Goal: Task Accomplishment & Management: Complete application form

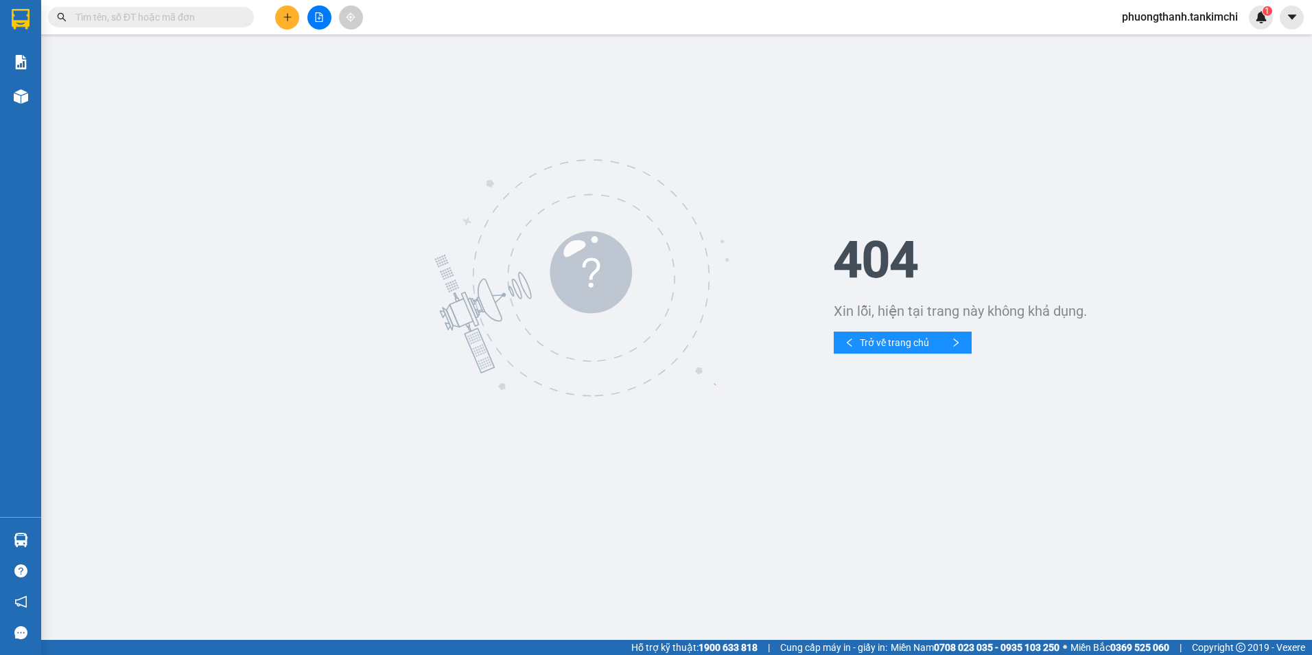
click at [179, 13] on input "text" at bounding box center [156, 17] width 162 height 15
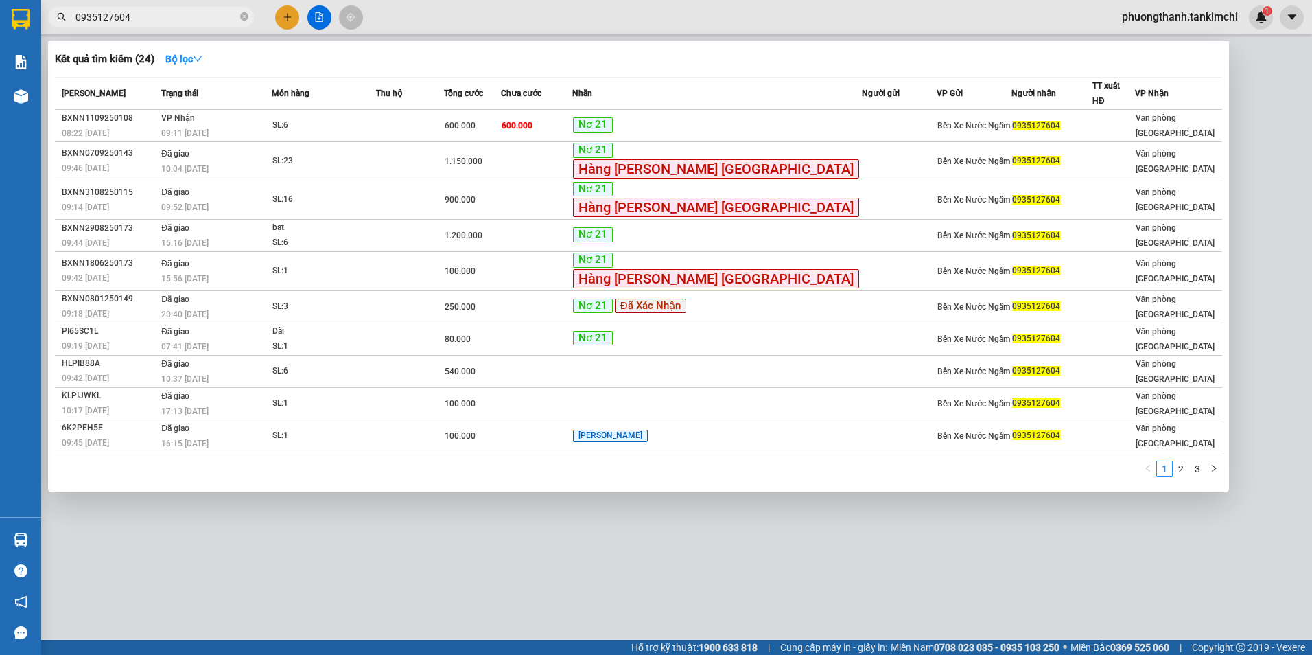
click at [211, 13] on input "0935127604" at bounding box center [156, 17] width 162 height 15
click at [208, 17] on input "0935127604" at bounding box center [156, 17] width 162 height 15
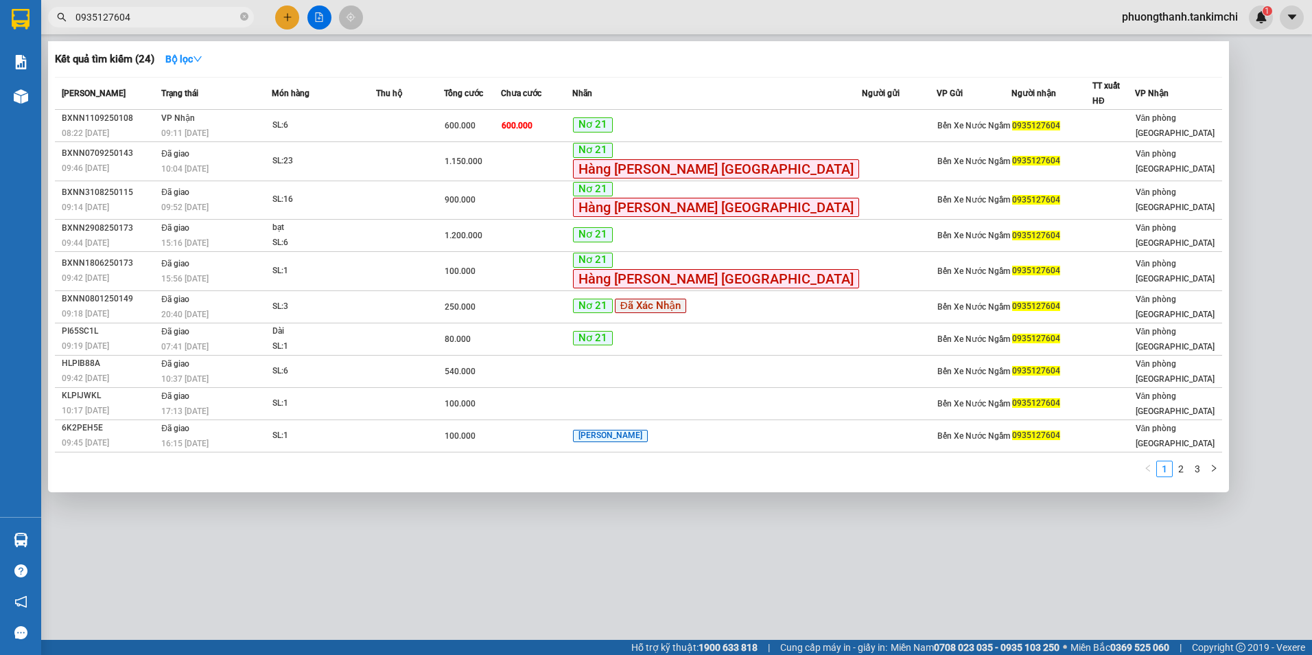
click at [178, 19] on input "0935127604" at bounding box center [156, 17] width 162 height 15
type input "0935127604"
click at [245, 16] on icon "close-circle" at bounding box center [244, 16] width 8 height 8
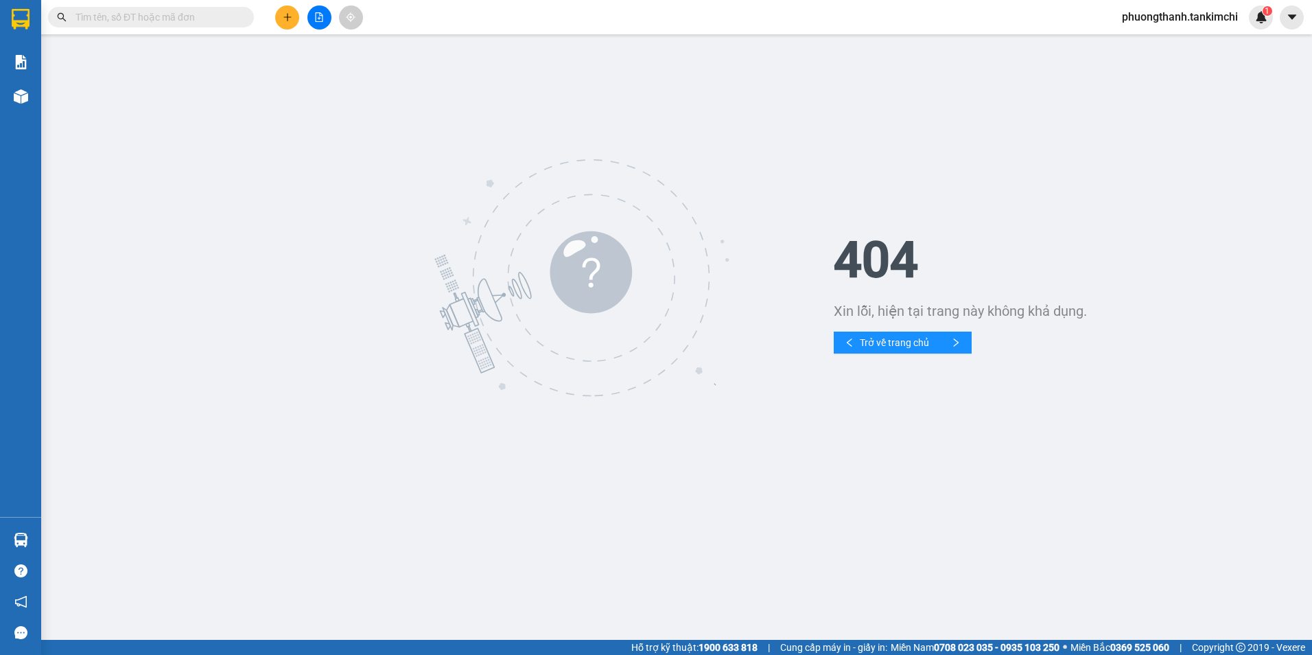
click at [158, 16] on input "text" at bounding box center [156, 17] width 162 height 15
click at [207, 13] on input "text" at bounding box center [156, 17] width 162 height 15
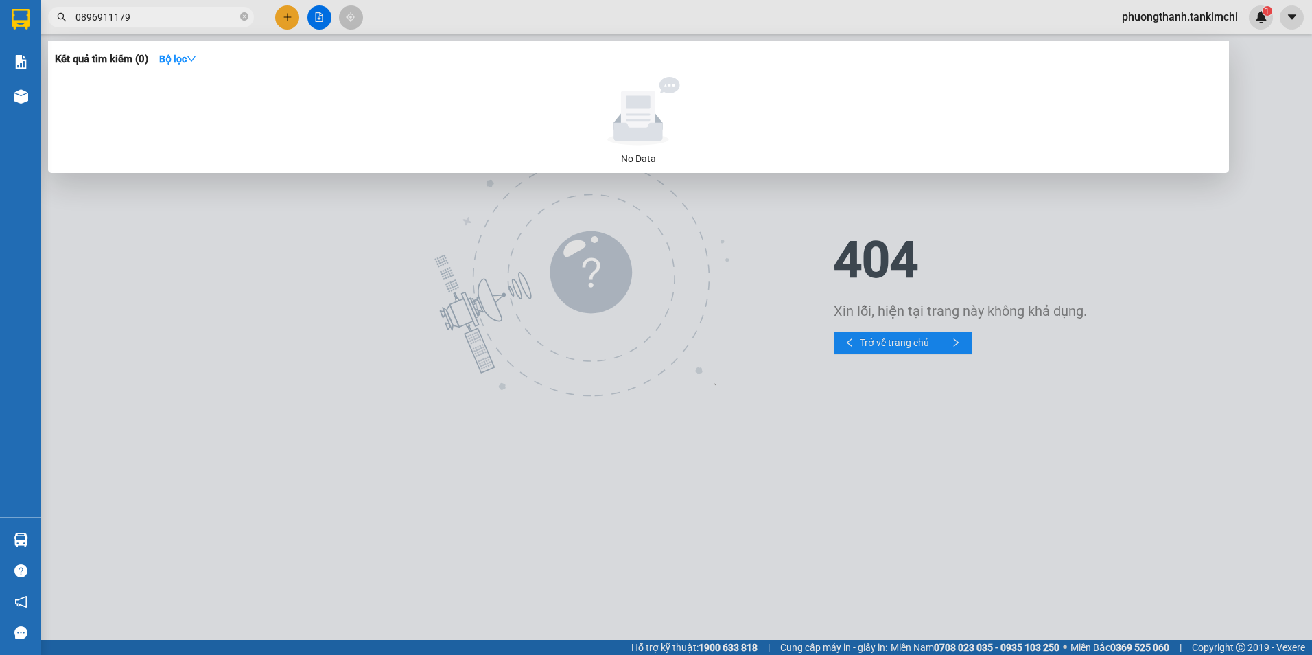
click at [210, 11] on input "0896911179" at bounding box center [156, 17] width 162 height 15
click at [209, 21] on input "0896911179" at bounding box center [156, 17] width 162 height 15
type input "0896911179"
click at [272, 349] on div at bounding box center [656, 327] width 1312 height 655
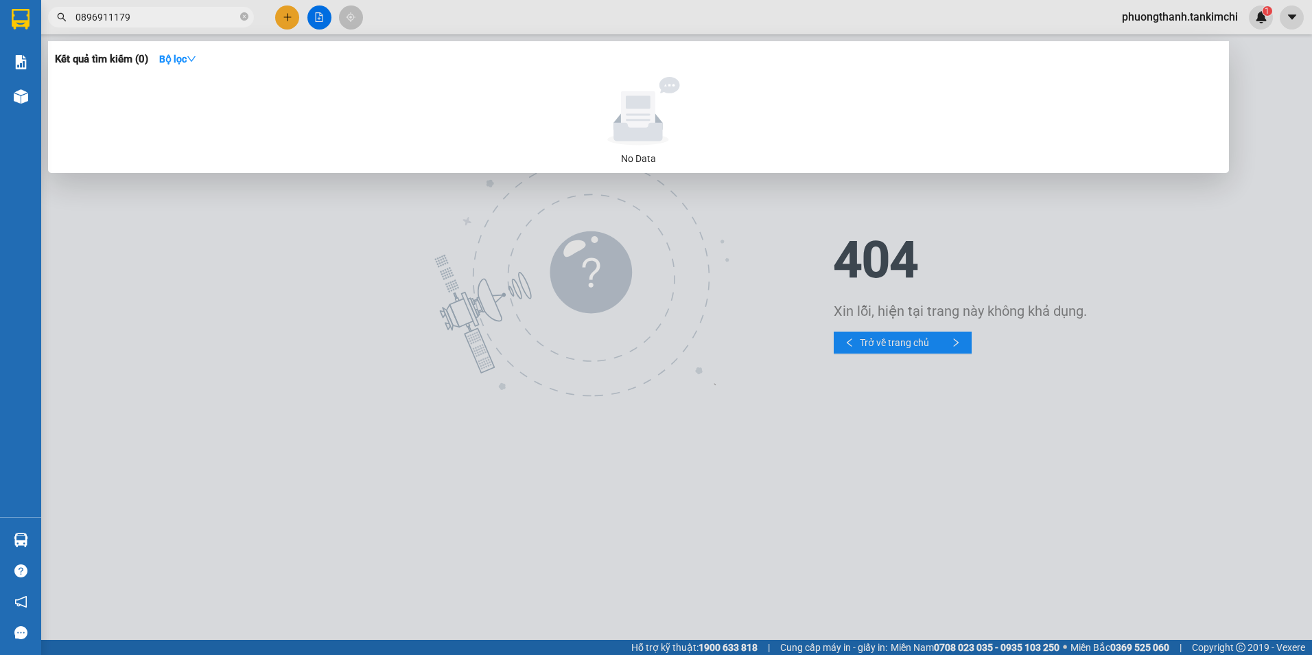
click at [204, 23] on input "0896911179" at bounding box center [156, 17] width 162 height 15
click at [211, 20] on input "0896911179" at bounding box center [156, 17] width 162 height 15
click at [174, 12] on input "0896911179" at bounding box center [156, 17] width 162 height 15
click at [196, 21] on input "0896911179" at bounding box center [156, 17] width 162 height 15
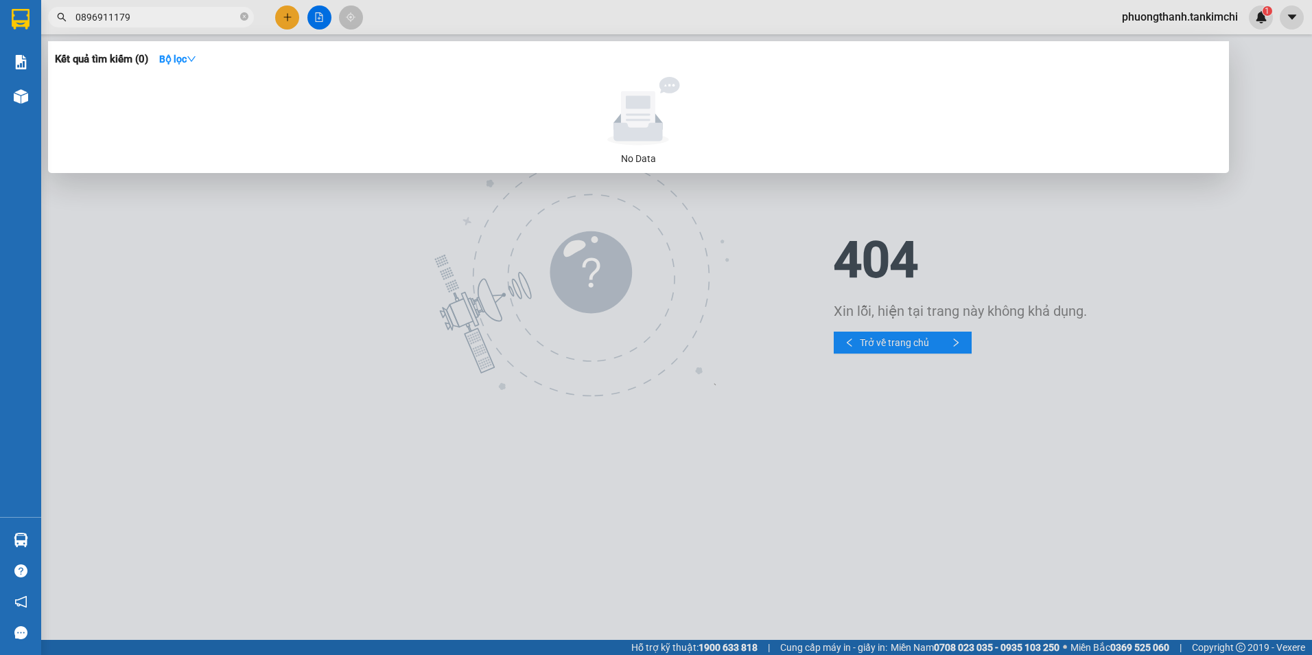
click at [196, 21] on input "0896911179" at bounding box center [156, 17] width 162 height 15
click at [204, 18] on input "0896911179" at bounding box center [156, 17] width 162 height 15
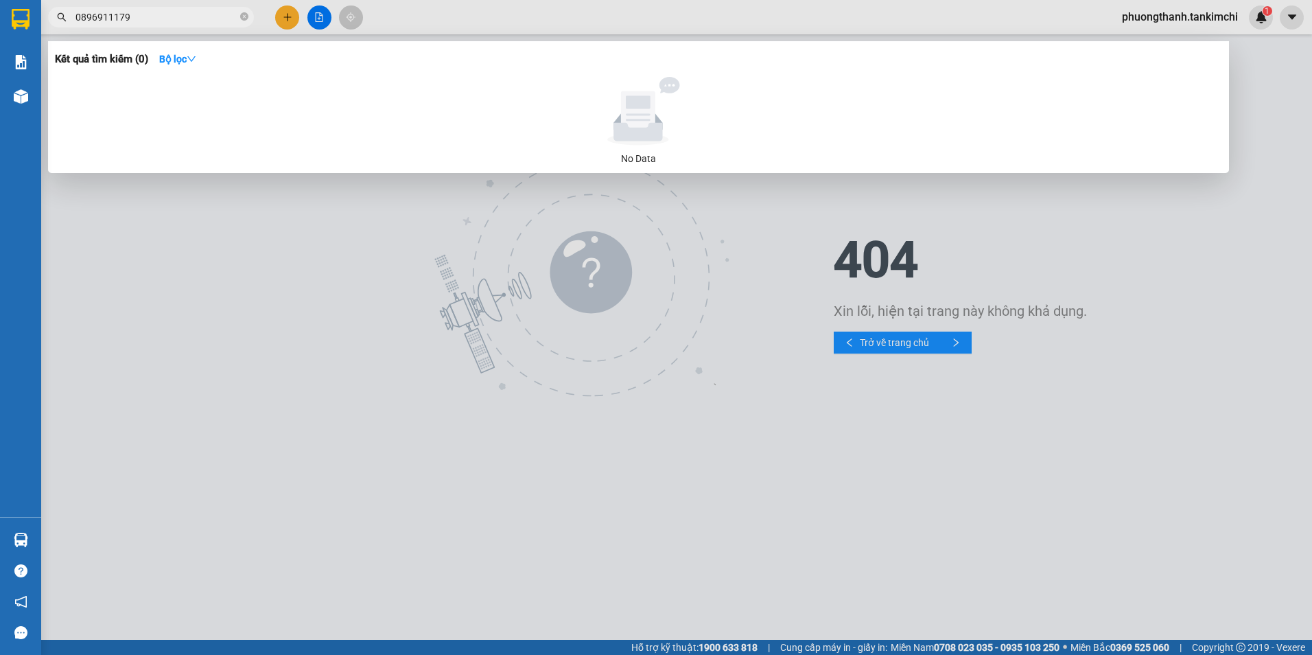
click at [204, 18] on input "0896911179" at bounding box center [156, 17] width 162 height 15
click at [242, 18] on icon "close-circle" at bounding box center [244, 16] width 8 height 8
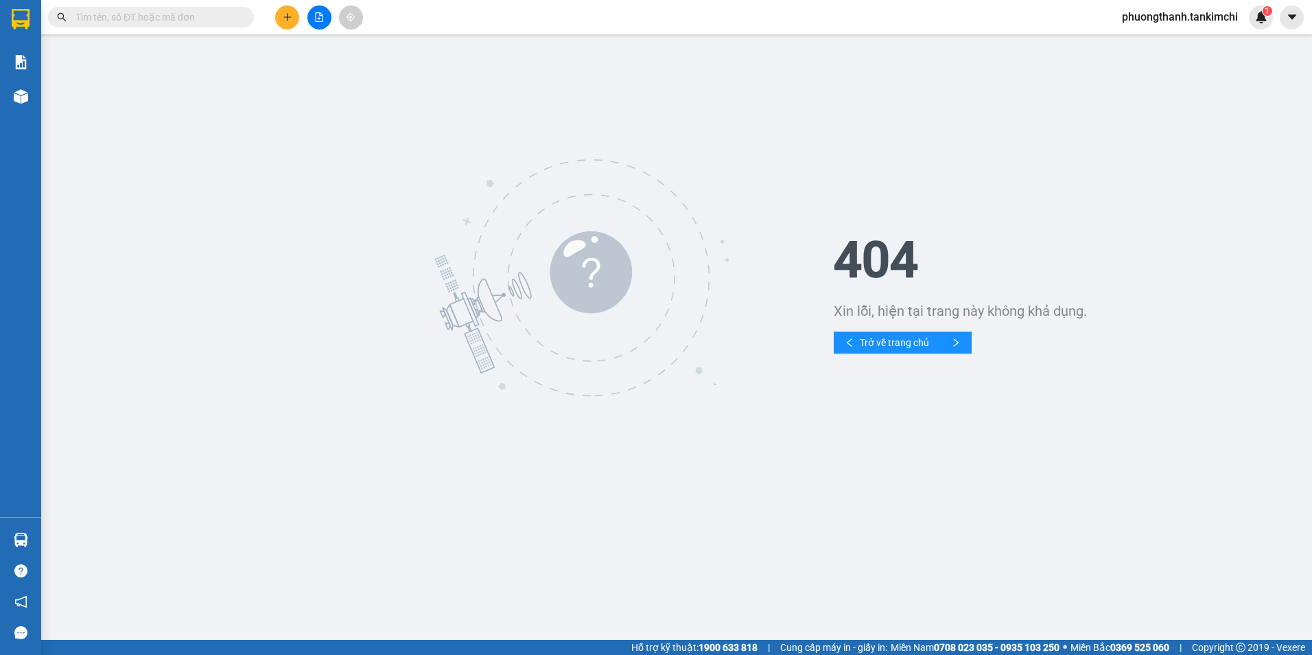
click at [189, 19] on input "text" at bounding box center [156, 17] width 162 height 15
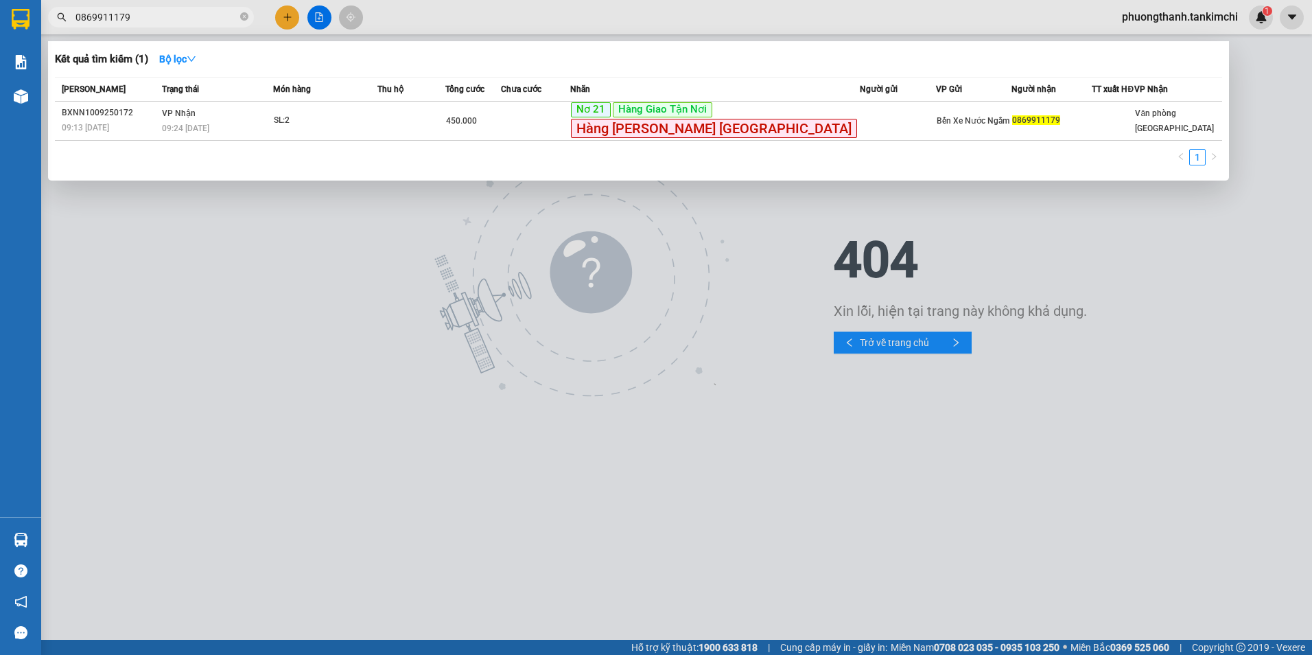
click at [211, 21] on input "0869911179" at bounding box center [156, 17] width 162 height 15
click at [204, 16] on input "0869911179" at bounding box center [156, 17] width 162 height 15
click at [181, 19] on input "0869911179" at bounding box center [156, 17] width 162 height 15
click at [193, 22] on input "0869911179" at bounding box center [156, 17] width 162 height 15
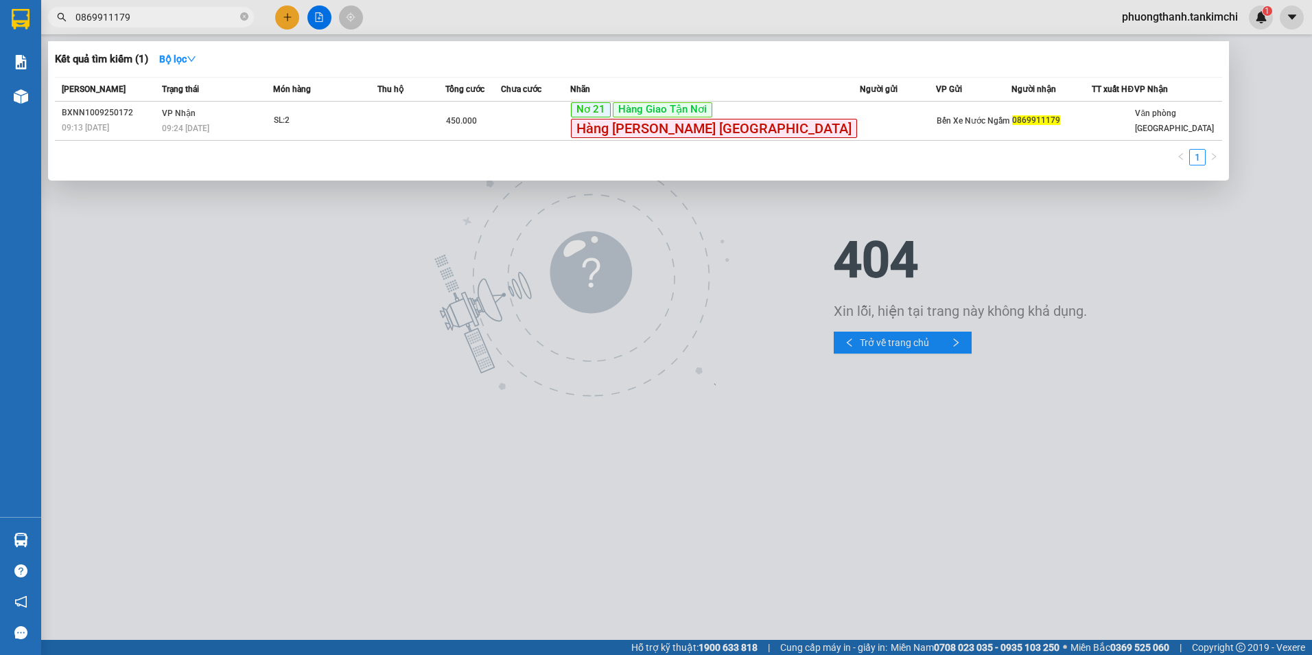
click at [193, 22] on input "0869911179" at bounding box center [156, 17] width 162 height 15
type input "0869911179"
click at [244, 19] on icon "close-circle" at bounding box center [244, 16] width 8 height 8
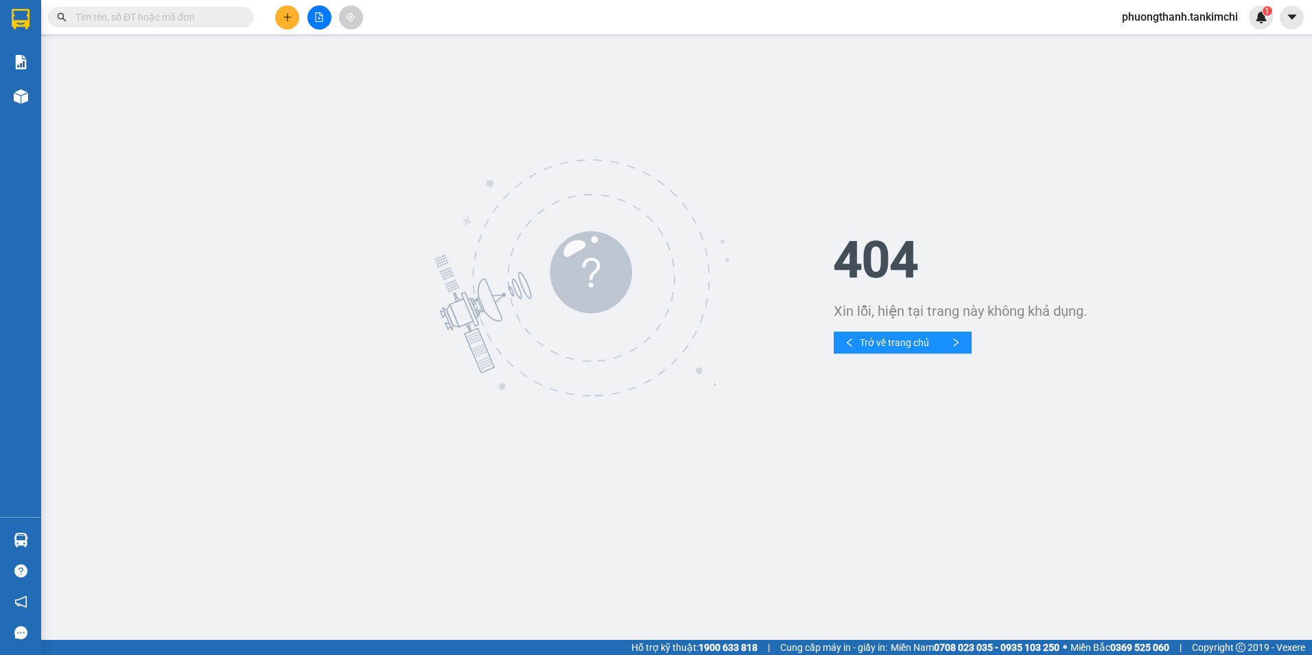
click at [230, 12] on input "text" at bounding box center [156, 17] width 162 height 15
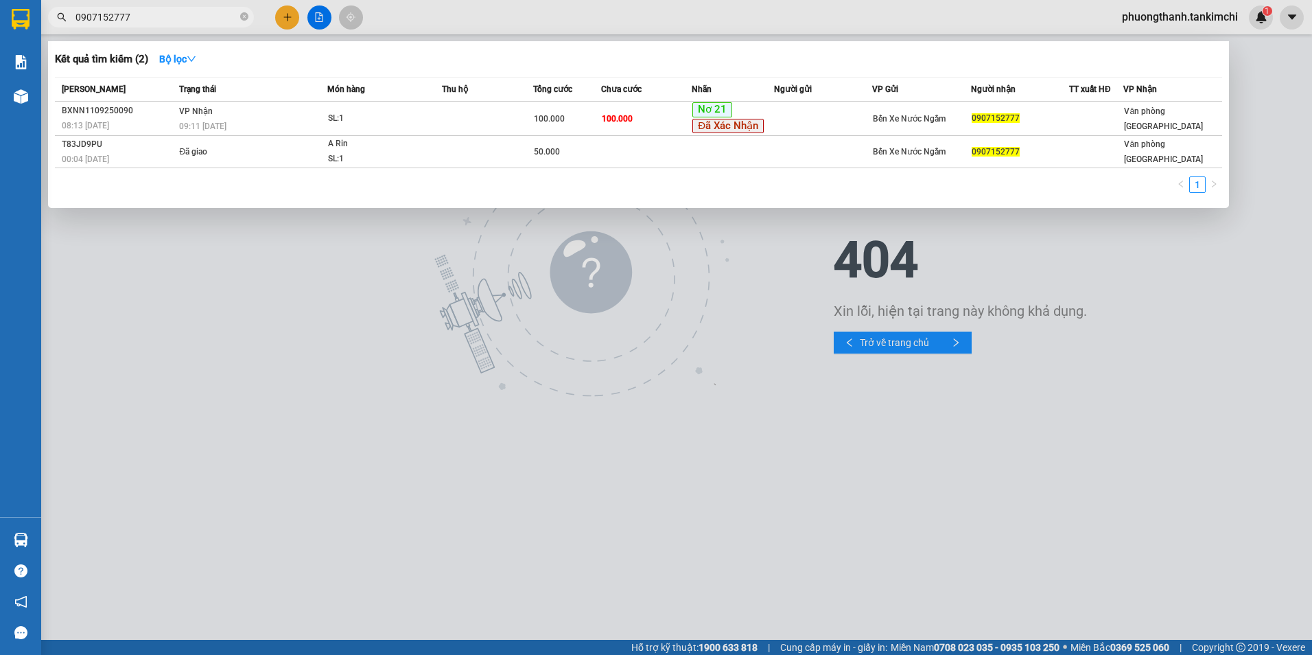
type input "0907152777"
